Goal: Task Accomplishment & Management: Complete application form

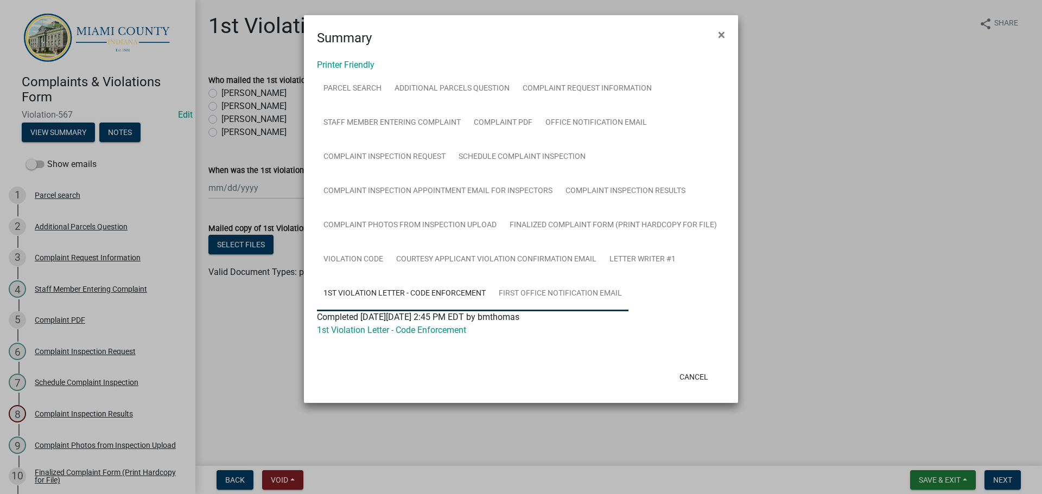
scroll to position [103, 0]
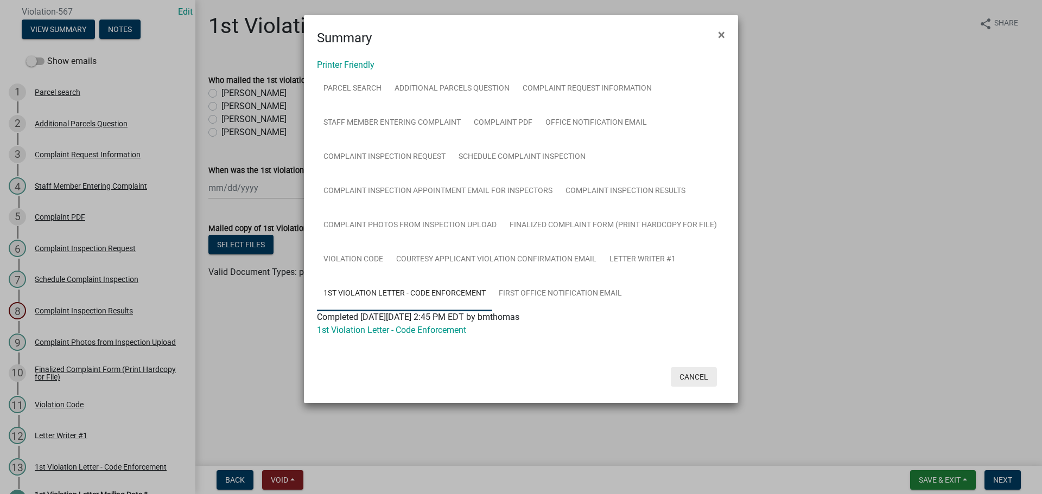
click at [694, 374] on button "Cancel" at bounding box center [694, 377] width 46 height 20
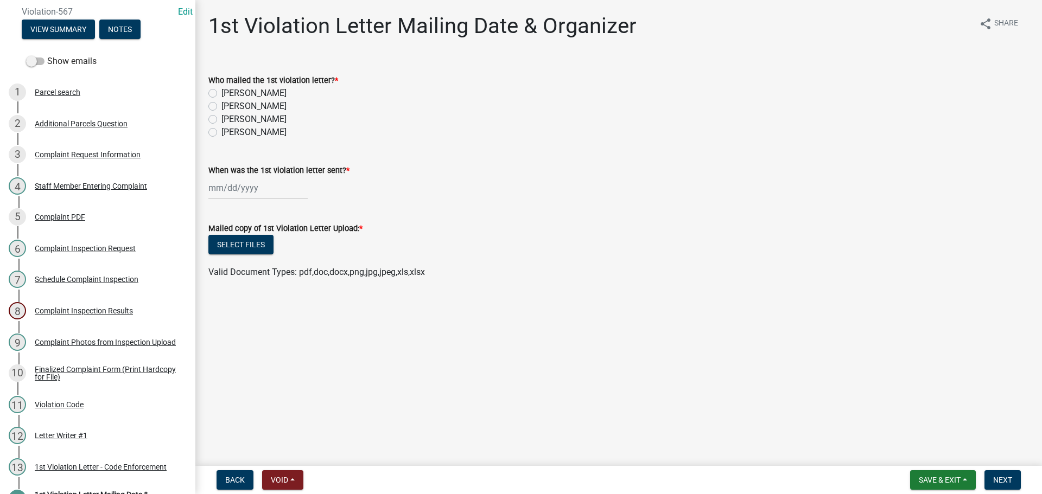
drag, startPoint x: 213, startPoint y: 121, endPoint x: 220, endPoint y: 130, distance: 11.6
click at [221, 120] on label "[PERSON_NAME]" at bounding box center [253, 119] width 65 height 13
click at [221, 120] on input "[PERSON_NAME]" at bounding box center [224, 116] width 7 height 7
radio input "true"
click at [264, 188] on div at bounding box center [257, 188] width 99 height 22
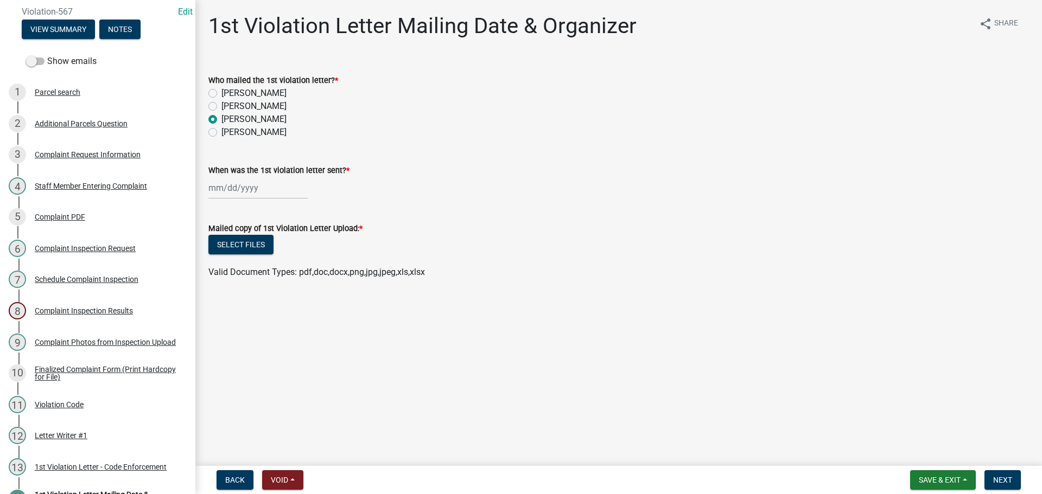
select select "9"
select select "2025"
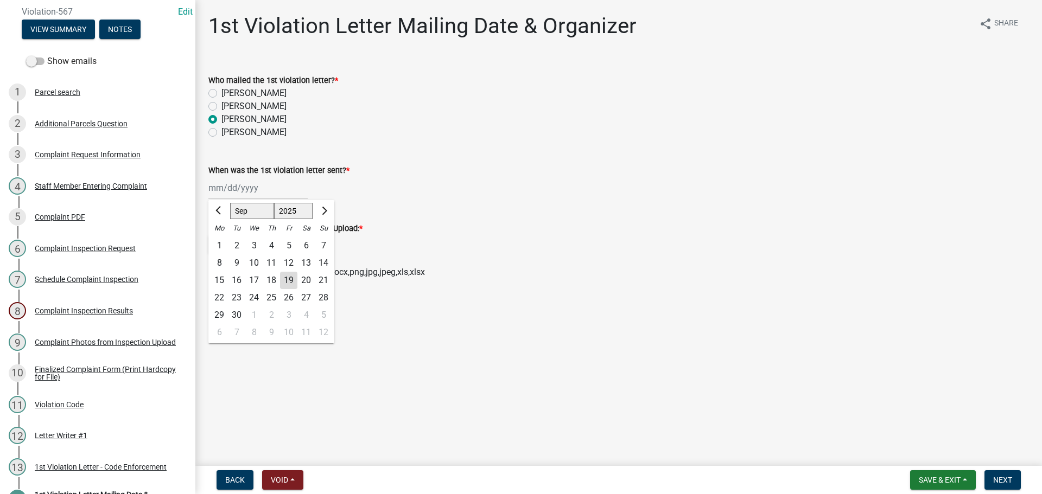
click at [290, 282] on div "19" at bounding box center [288, 280] width 17 height 17
type input "[DATE]"
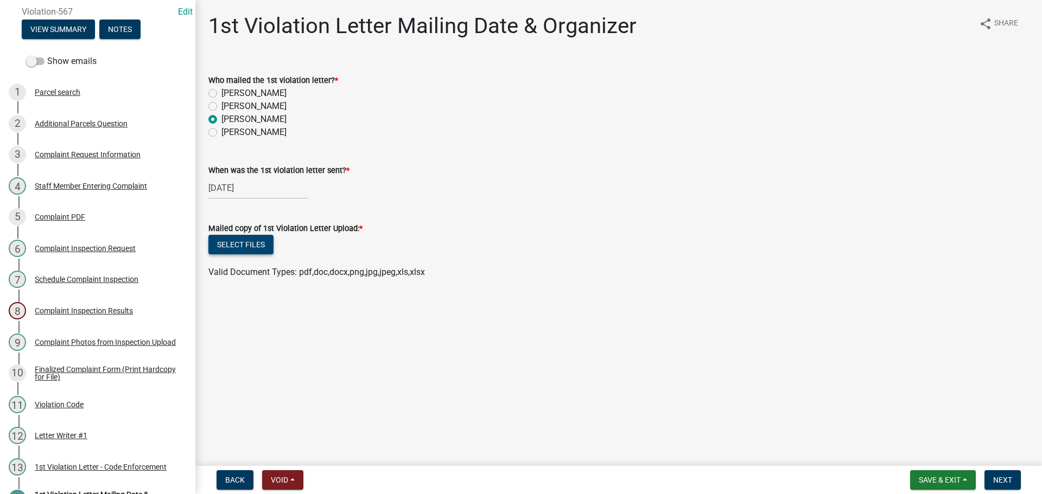
click at [244, 250] on button "Select files" at bounding box center [240, 245] width 65 height 20
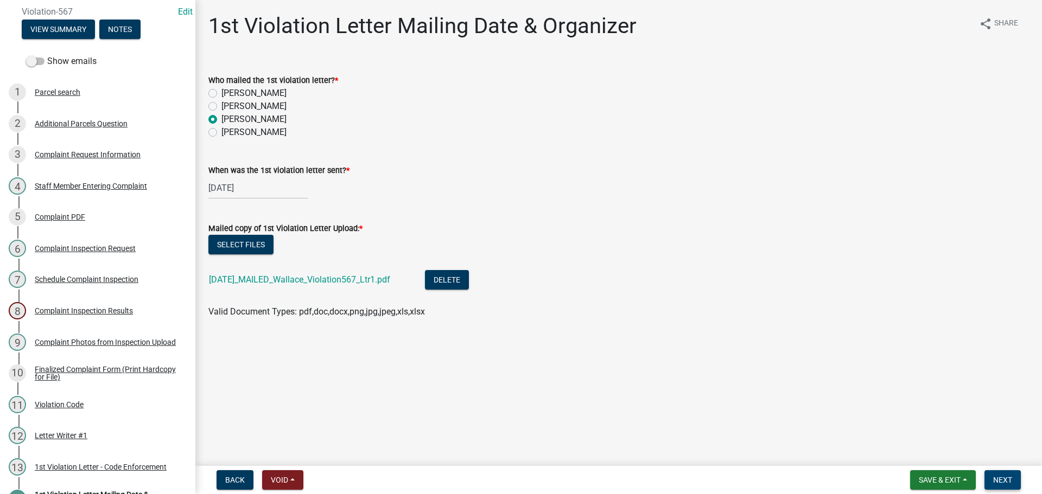
click at [1013, 481] on button "Next" at bounding box center [1003, 481] width 36 height 20
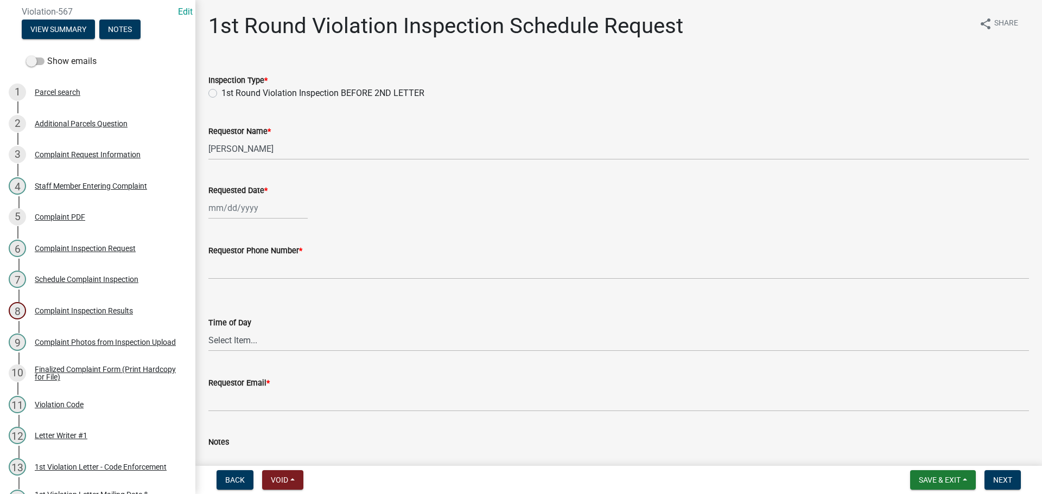
click at [221, 91] on label "1st Round Violation Inspection BEFORE 2ND LETTER" at bounding box center [322, 93] width 203 height 13
click at [221, 91] on input "1st Round Violation Inspection BEFORE 2ND LETTER" at bounding box center [224, 90] width 7 height 7
radio input "true"
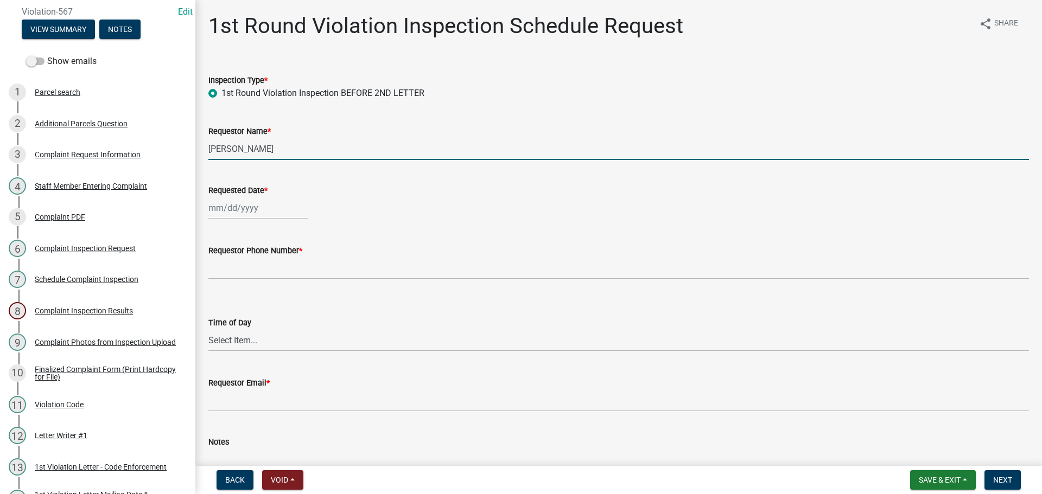
drag, startPoint x: 244, startPoint y: 157, endPoint x: 195, endPoint y: 160, distance: 48.9
click at [195, 160] on div "1st Round Violation Inspection Schedule Request share Share Inspection Type * 1…" at bounding box center [618, 265] width 847 height 505
type input "[PERSON_NAME]"
click at [227, 200] on div at bounding box center [257, 208] width 99 height 22
select select "9"
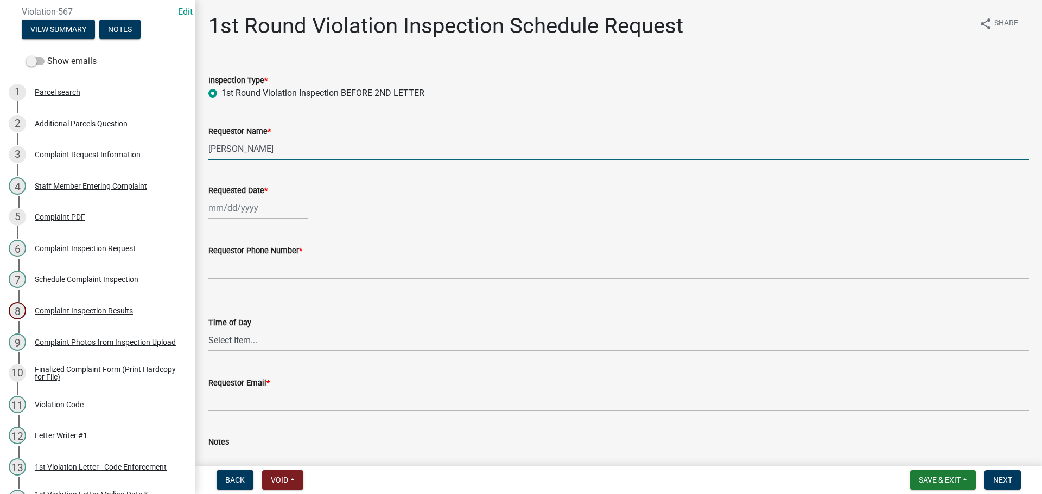
select select "2025"
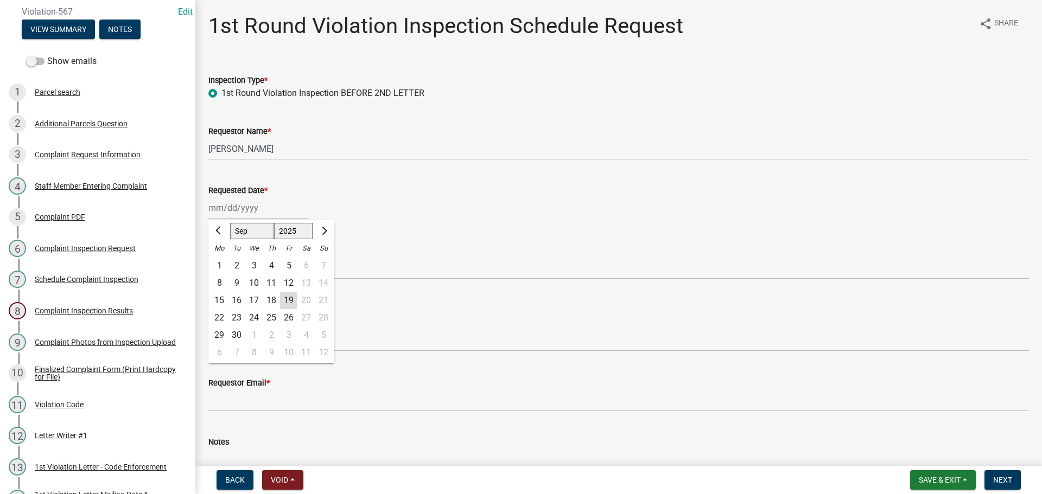
click at [241, 338] on div "30" at bounding box center [236, 335] width 17 height 17
type input "[DATE]"
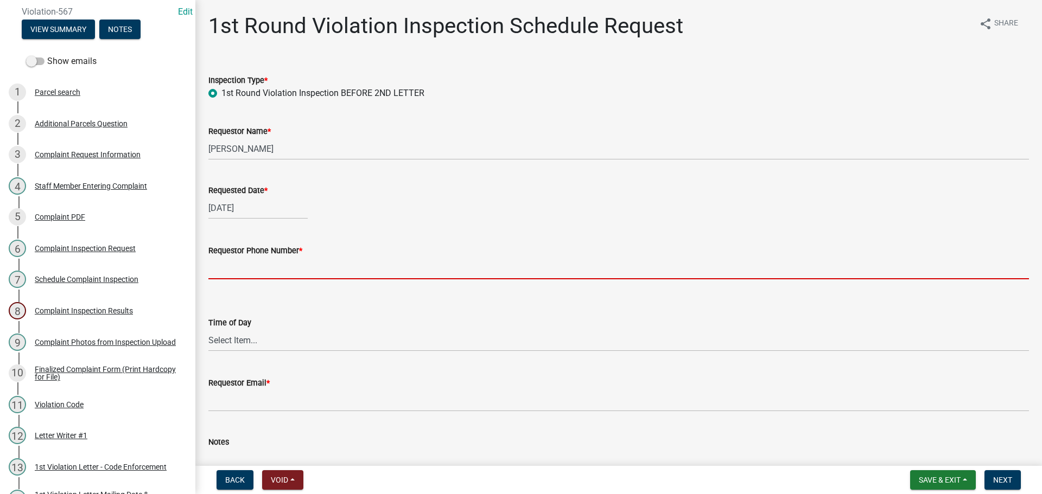
click at [245, 271] on input "Requestor Phone Number *" at bounding box center [618, 268] width 821 height 22
type input "000-000-0000"
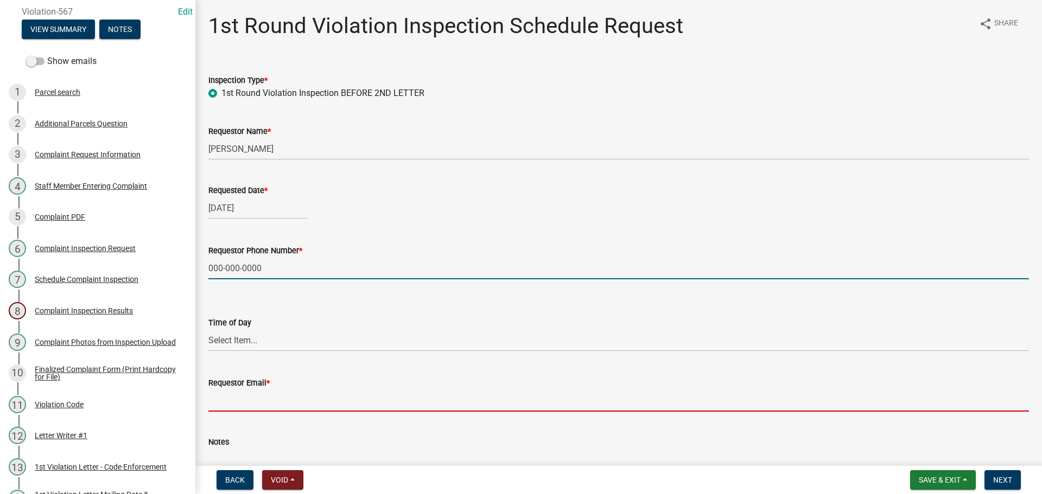
click at [251, 401] on input "Requestor Email *" at bounding box center [618, 401] width 821 height 22
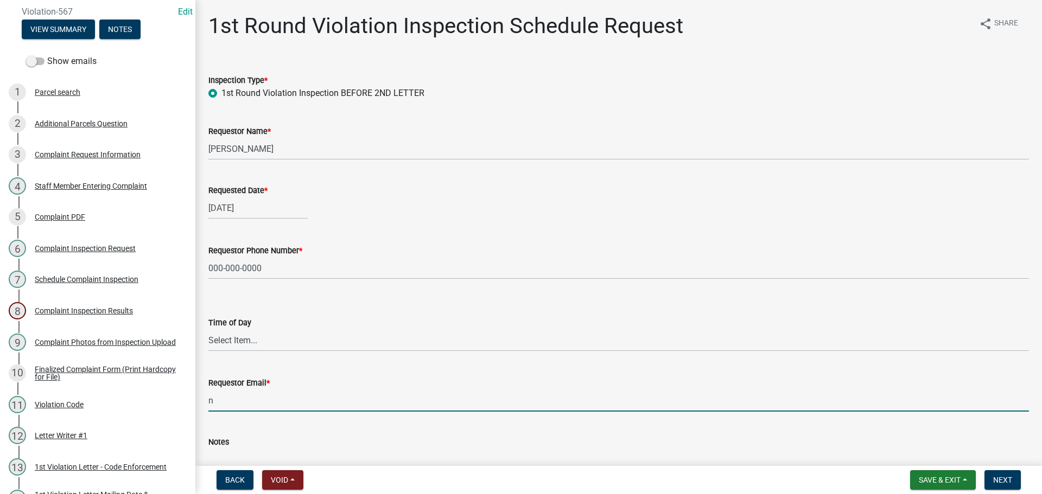
type input "[EMAIL_ADDRESS][DOMAIN_NAME]"
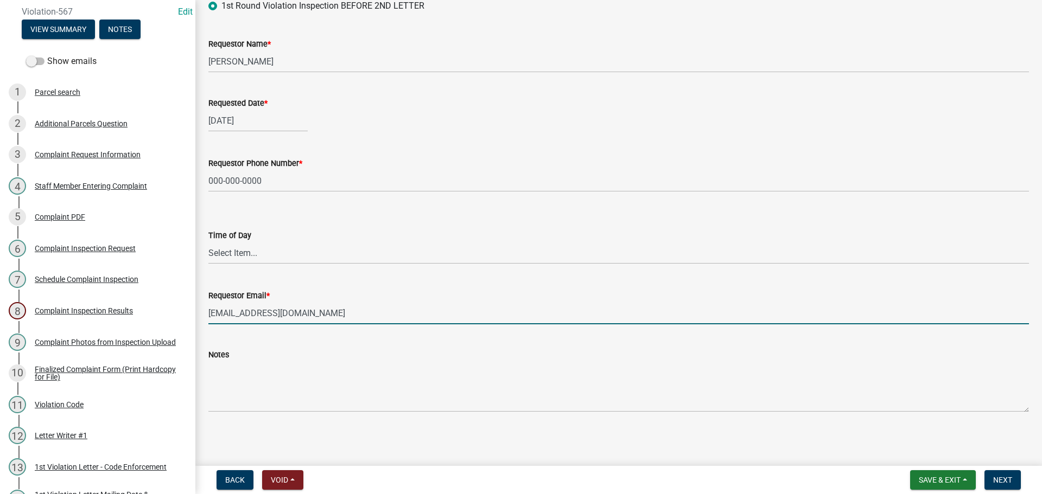
scroll to position [89, 0]
click at [1004, 479] on span "Next" at bounding box center [1002, 480] width 19 height 9
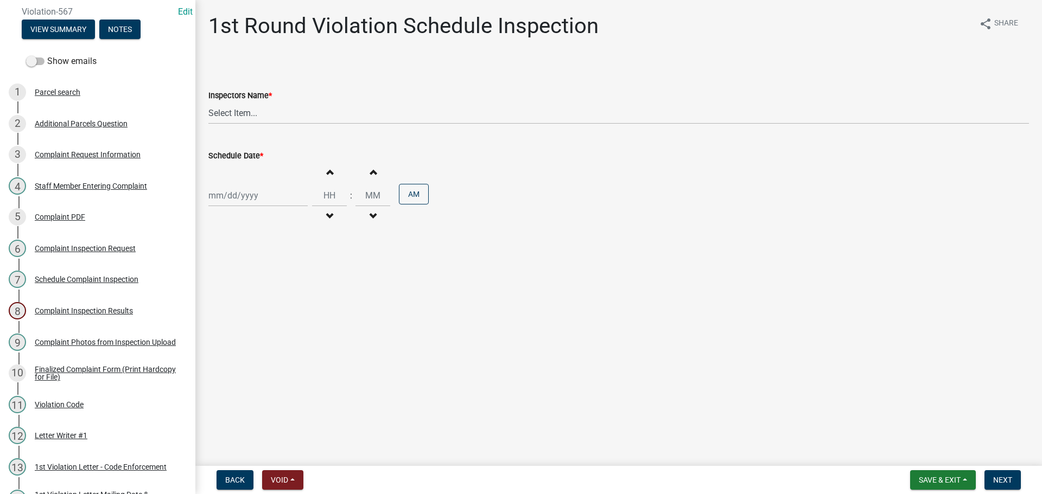
click at [269, 103] on div "Inspectors Name * Select Item... bmthomas ([PERSON_NAME]) croser ([PERSON_NAME]…" at bounding box center [618, 106] width 821 height 35
click at [279, 118] on select "Select Item... bmthomas ([PERSON_NAME]) croser ([PERSON_NAME]) [PERSON_NAME] ([…" at bounding box center [618, 113] width 821 height 22
select select "0324ce59-dc13-463c-88f6-21718b6e040a"
click at [208, 102] on select "Select Item... bmthomas ([PERSON_NAME]) croser ([PERSON_NAME]) [PERSON_NAME] ([…" at bounding box center [618, 113] width 821 height 22
select select "9"
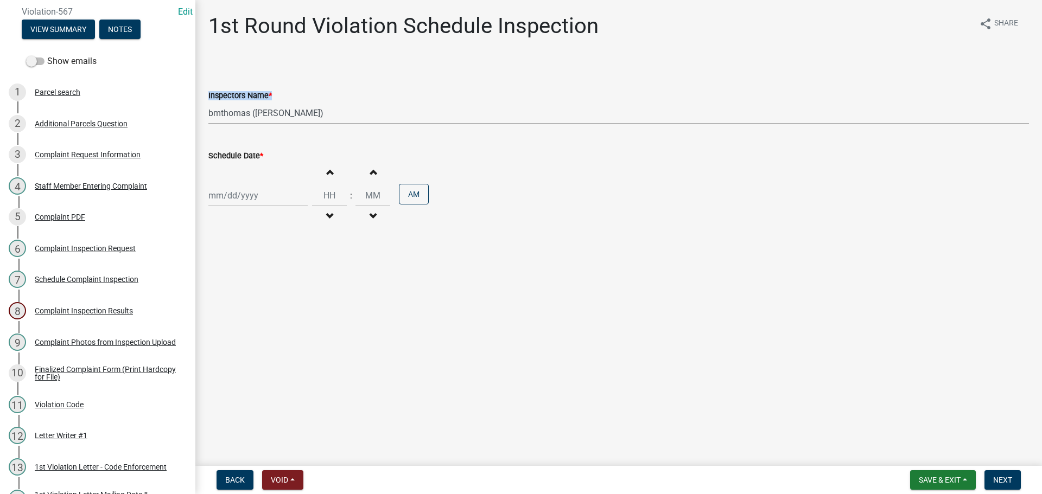
select select "2025"
click at [270, 199] on div "[PERSON_NAME] Feb Mar Apr [PERSON_NAME][DATE] Oct Nov [DATE] 1526 1527 1528 152…" at bounding box center [257, 196] width 99 height 22
click at [240, 321] on div "30" at bounding box center [236, 322] width 17 height 17
type input "[DATE]"
click at [999, 484] on span "Next" at bounding box center [1002, 480] width 19 height 9
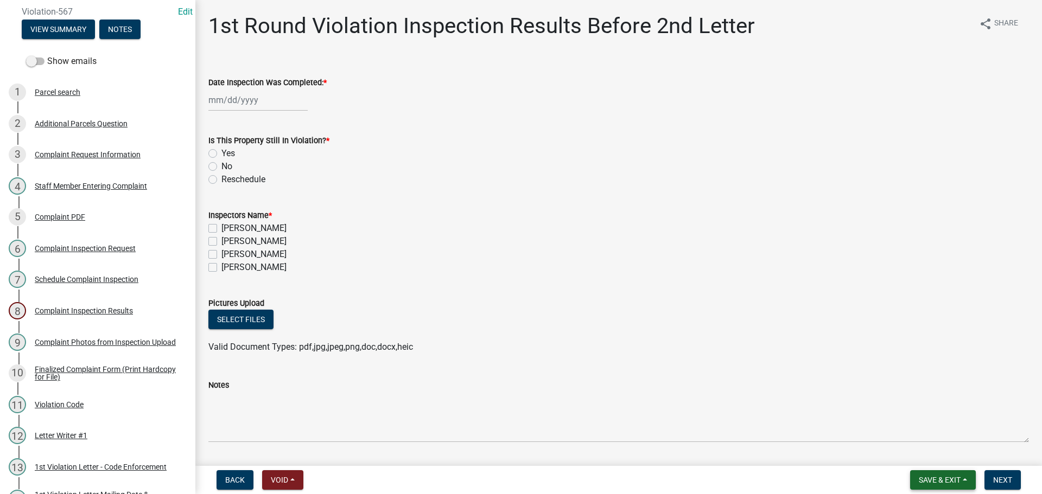
click at [950, 483] on span "Save & Exit" at bounding box center [940, 480] width 42 height 9
click at [908, 459] on button "Save & Exit" at bounding box center [932, 452] width 87 height 26
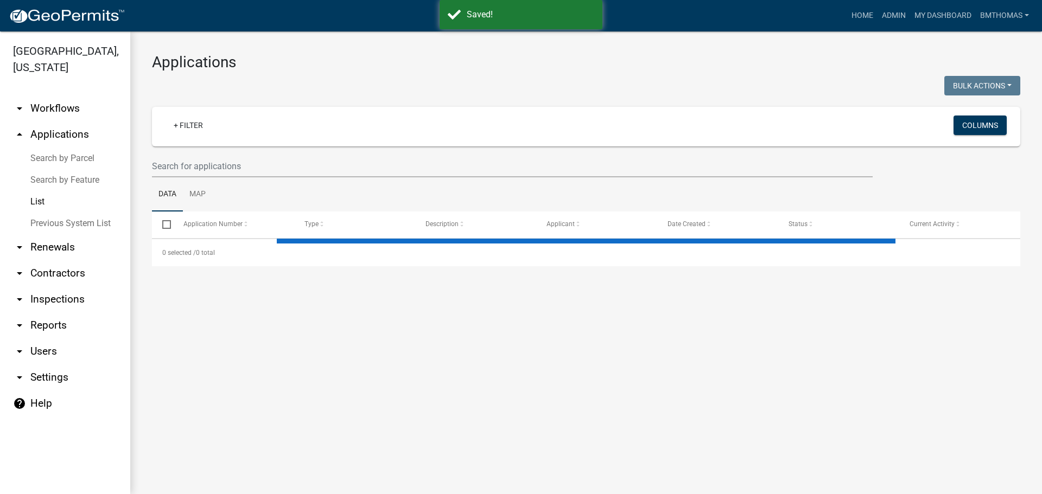
select select "3: 100"
